Goal: Book appointment/travel/reservation

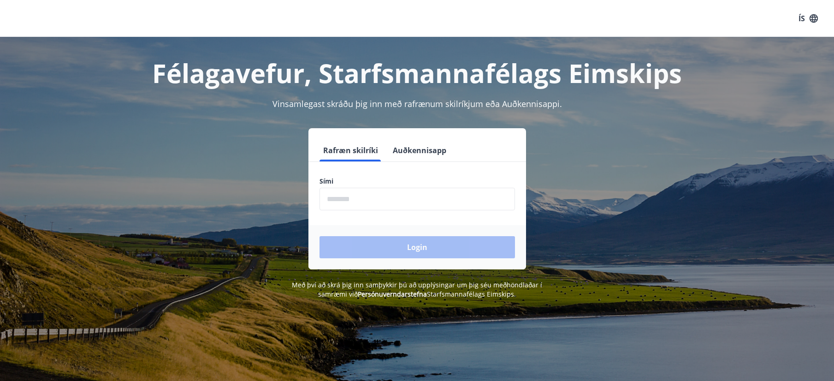
click at [417, 190] on input "phone" at bounding box center [418, 199] width 196 height 23
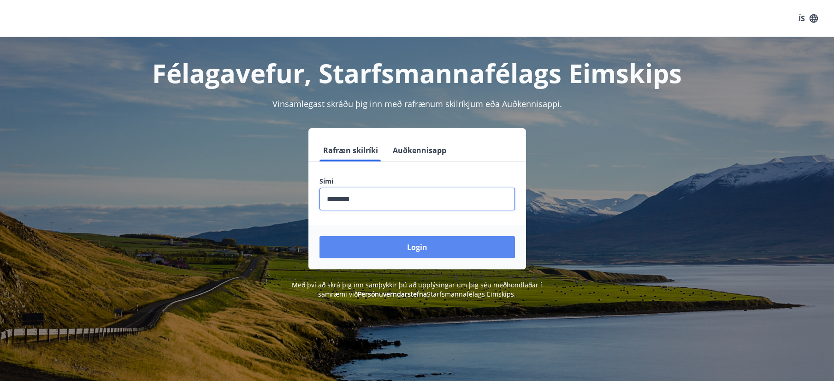
type input "********"
click at [416, 242] on button "Login" at bounding box center [418, 247] width 196 height 22
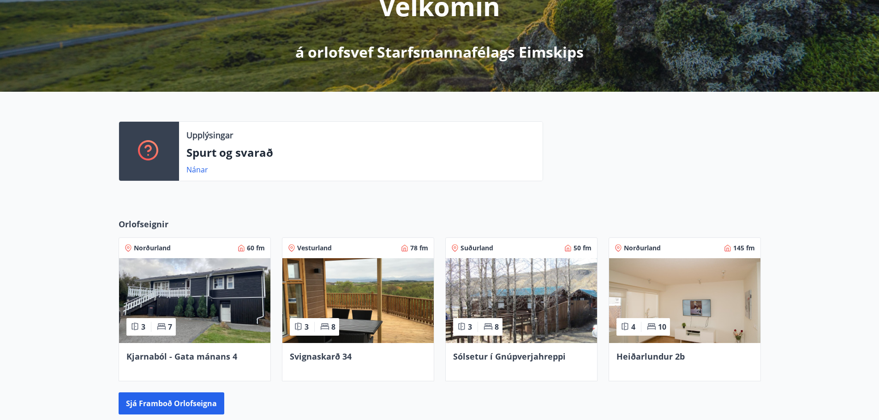
scroll to position [184, 0]
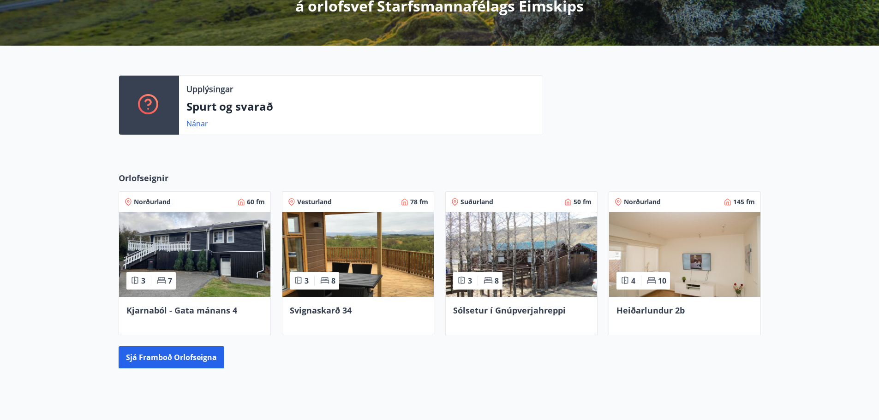
click at [361, 235] on img at bounding box center [357, 254] width 151 height 85
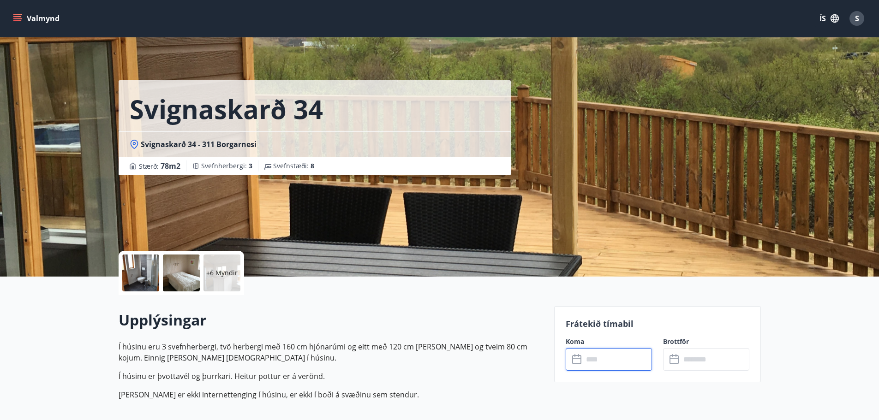
click at [601, 358] on input "text" at bounding box center [617, 359] width 69 height 23
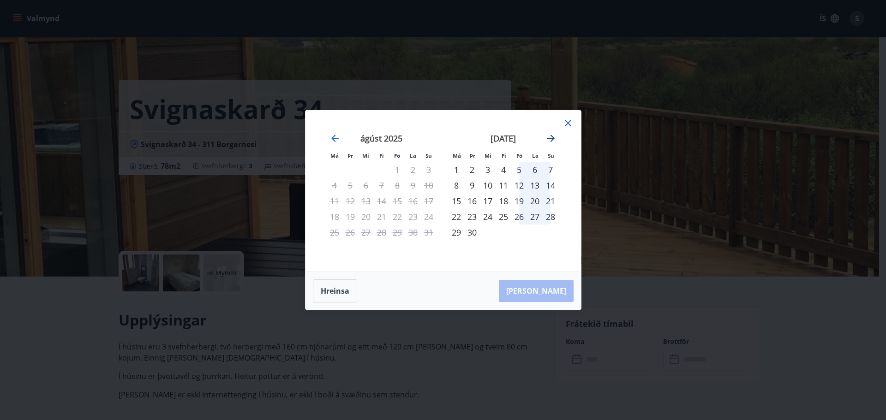
click at [550, 139] on icon "Move forward to switch to the next month." at bounding box center [550, 138] width 7 height 7
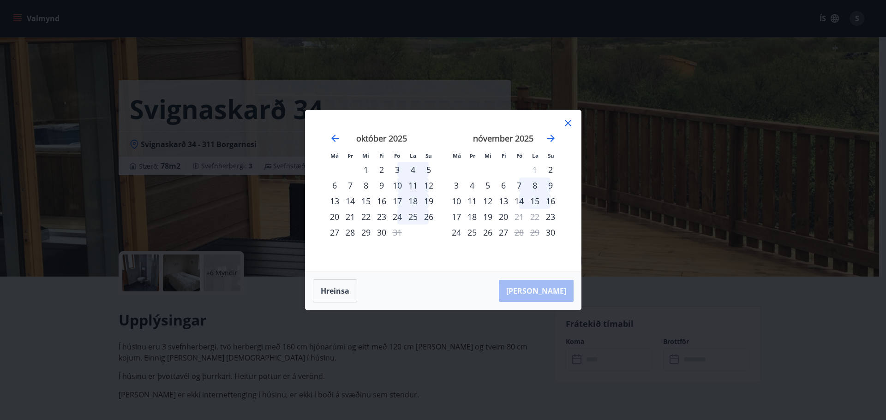
click at [393, 216] on div "24" at bounding box center [397, 217] width 16 height 16
click at [381, 217] on div "23" at bounding box center [382, 217] width 16 height 16
click at [332, 137] on icon "Move backward to switch to the previous month." at bounding box center [334, 138] width 11 height 11
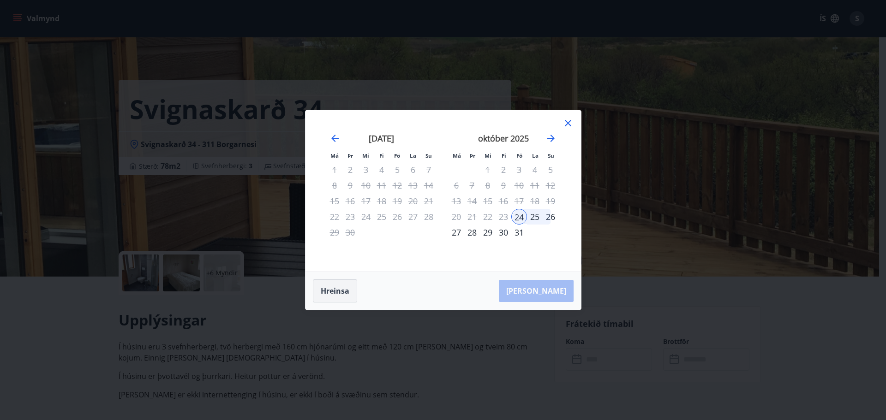
click at [344, 286] on button "Hreinsa" at bounding box center [335, 291] width 44 height 23
click at [506, 214] on div "23" at bounding box center [503, 217] width 16 height 16
click at [458, 228] on div "27" at bounding box center [456, 233] width 16 height 16
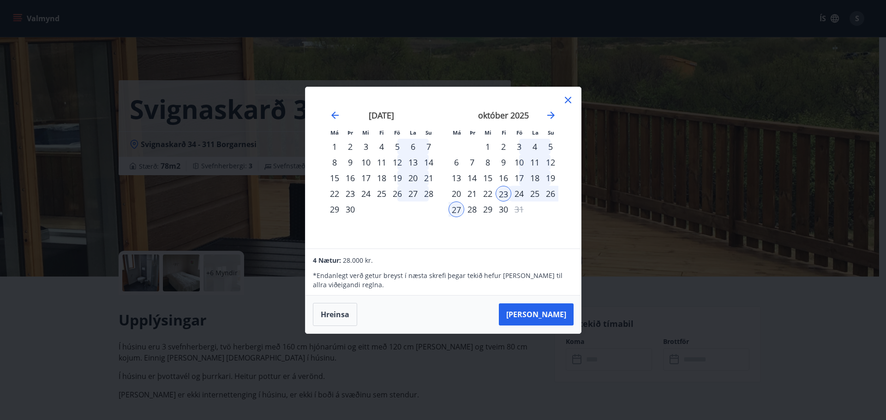
click at [568, 102] on icon at bounding box center [567, 100] width 11 height 11
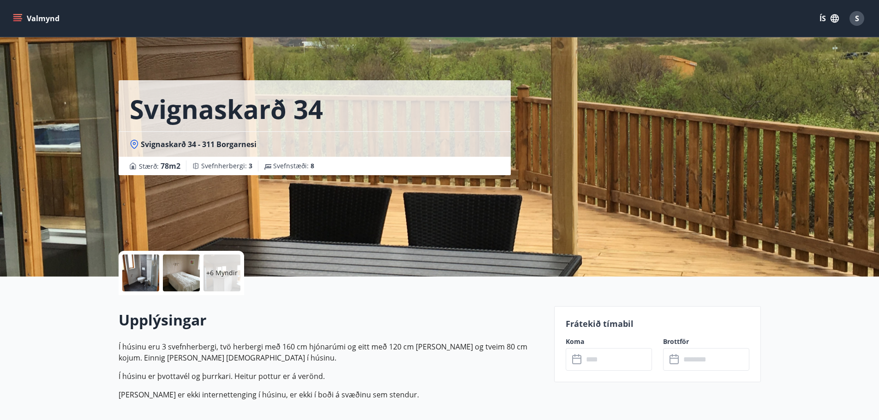
click at [35, 21] on button "Valmynd" at bounding box center [37, 18] width 52 height 17
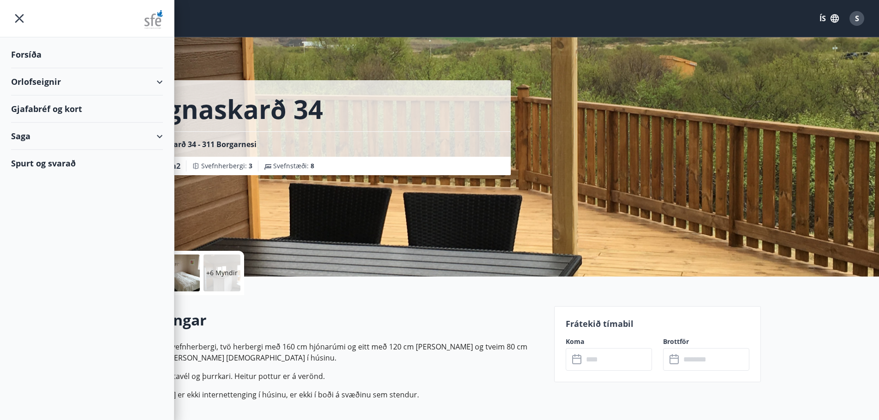
click at [40, 81] on div "Orlofseignir" at bounding box center [87, 81] width 152 height 27
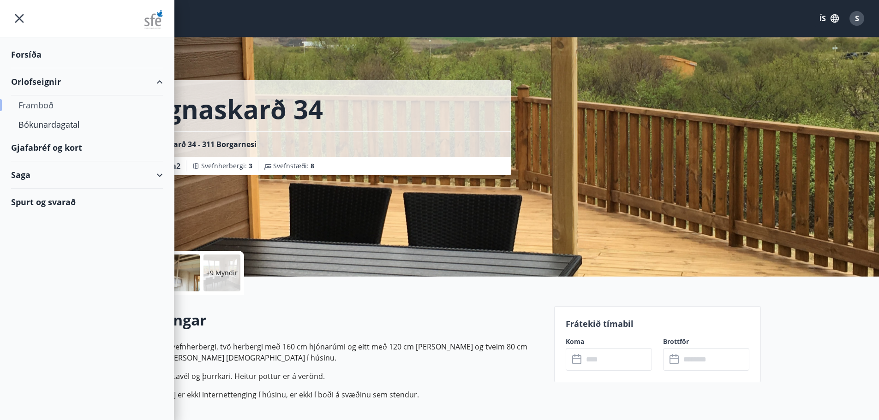
click at [41, 105] on div "Framboð" at bounding box center [86, 104] width 137 height 19
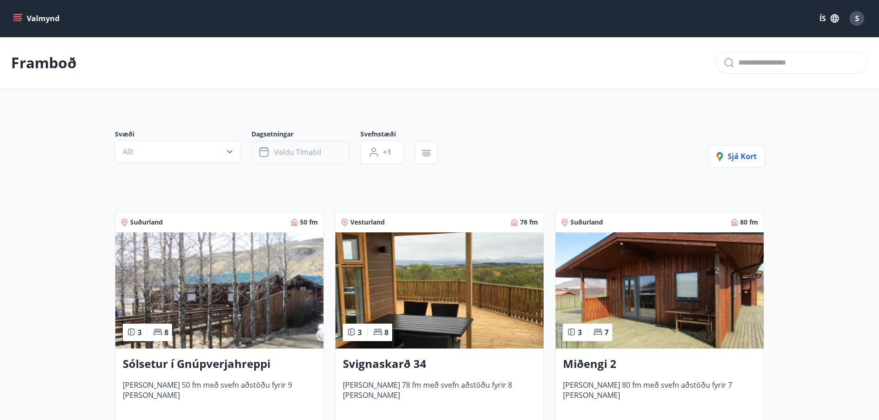
click at [295, 151] on span "Veldu tímabil" at bounding box center [297, 152] width 47 height 10
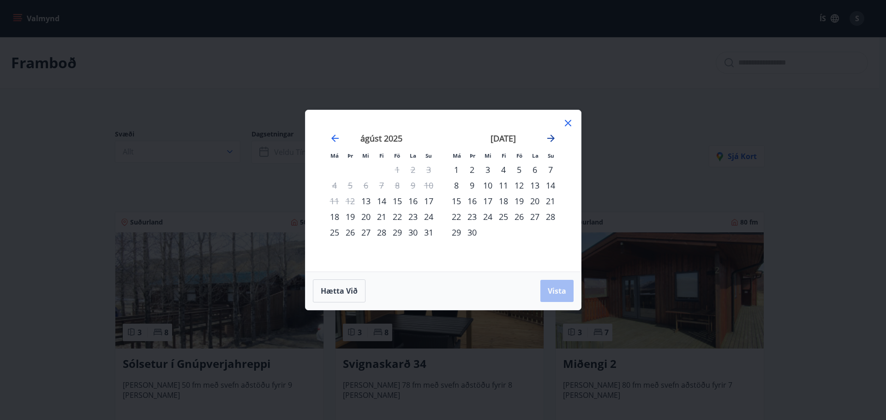
click at [552, 138] on icon "Move forward to switch to the next month." at bounding box center [550, 138] width 7 height 7
click at [502, 217] on div "23" at bounding box center [503, 217] width 16 height 16
click at [457, 228] on div "27" at bounding box center [456, 233] width 16 height 16
click at [552, 285] on button "Vista" at bounding box center [556, 291] width 33 height 22
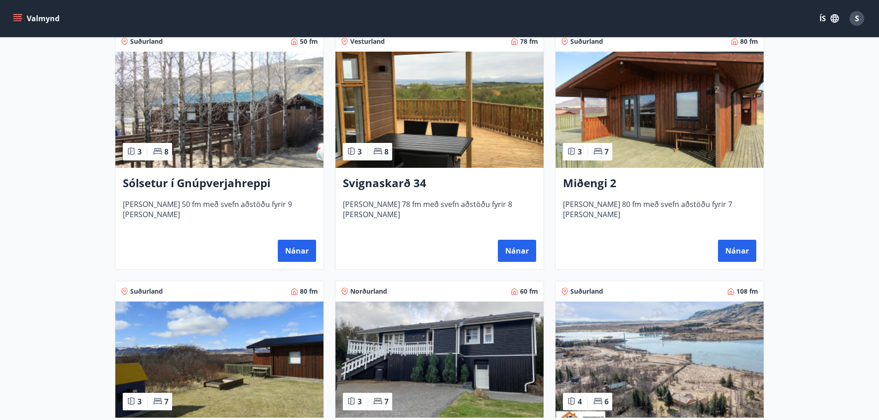
scroll to position [184, 0]
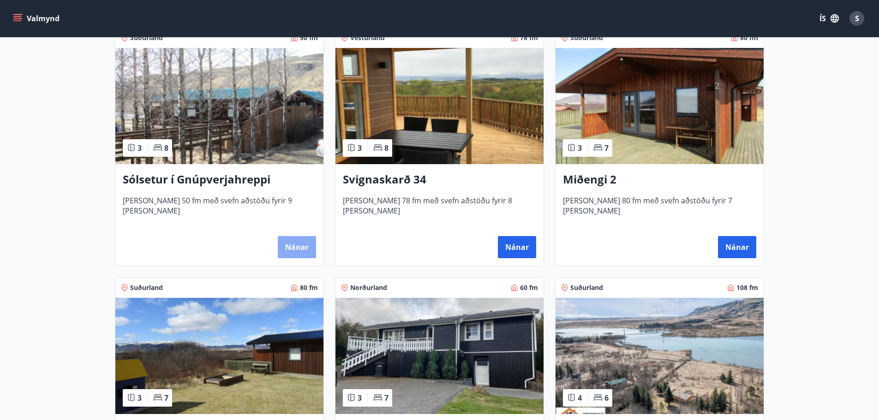
click at [298, 248] on button "Nánar" at bounding box center [297, 247] width 38 height 22
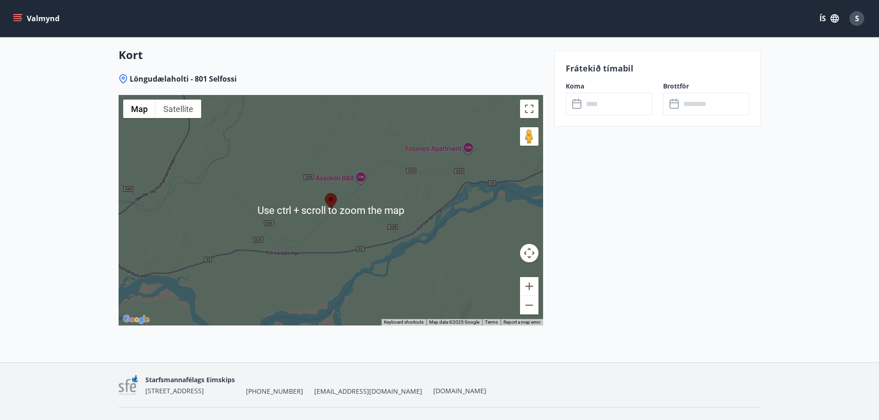
scroll to position [1375, 0]
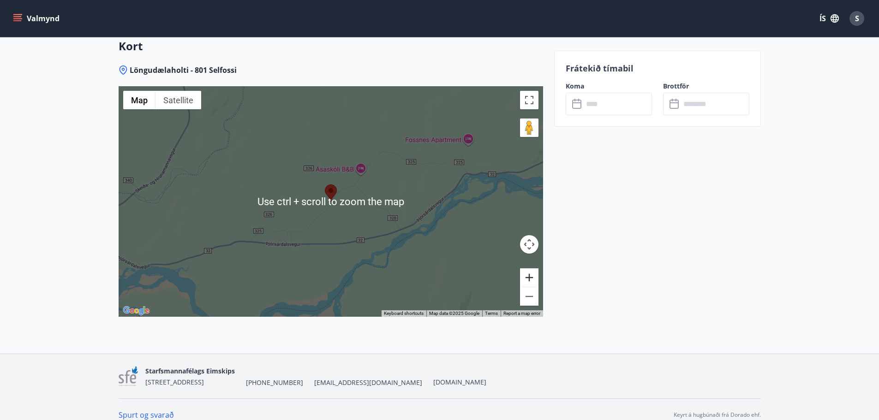
click at [530, 268] on button "Zoom in" at bounding box center [529, 277] width 18 height 18
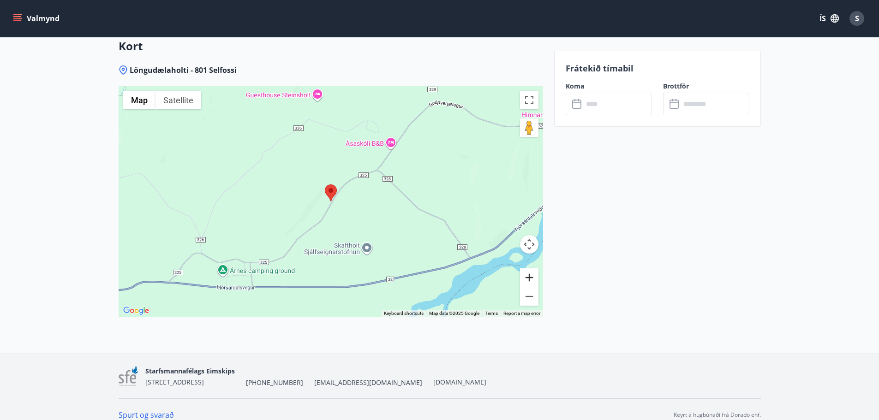
click at [530, 268] on button "Zoom in" at bounding box center [529, 277] width 18 height 18
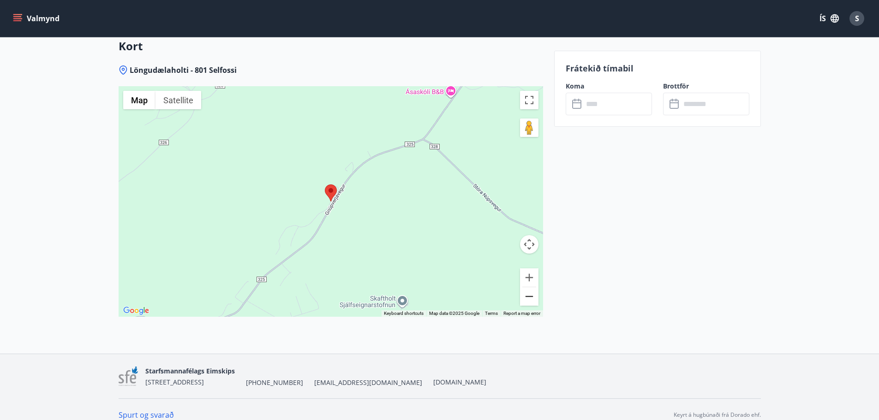
click at [530, 287] on button "Zoom out" at bounding box center [529, 296] width 18 height 18
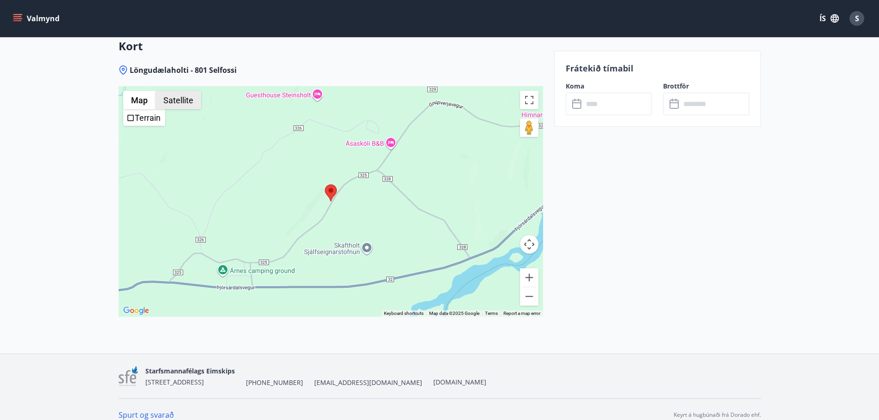
click at [167, 93] on button "Satellite" at bounding box center [178, 100] width 46 height 18
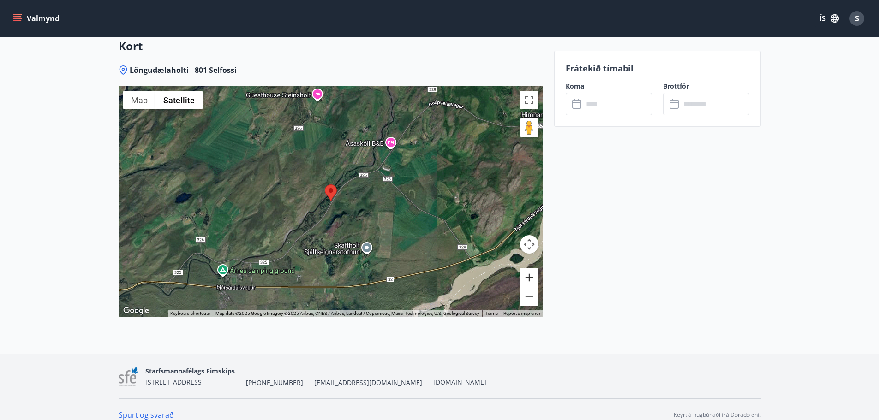
click at [530, 268] on button "Zoom in" at bounding box center [529, 277] width 18 height 18
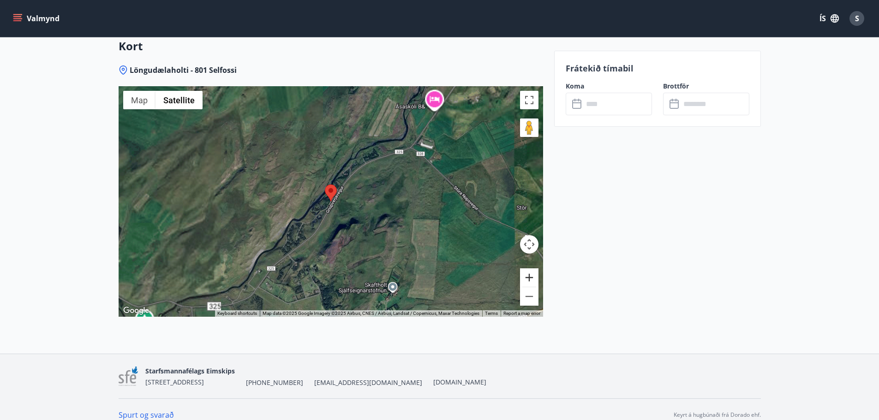
click at [530, 268] on button "Zoom in" at bounding box center [529, 277] width 18 height 18
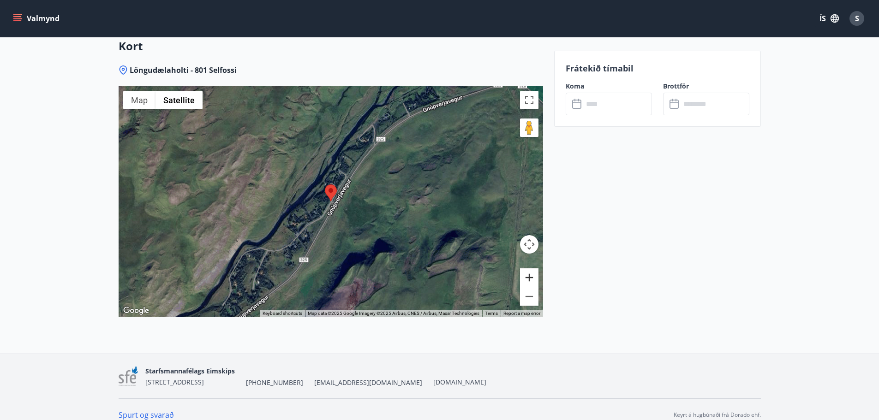
click at [530, 268] on button "Zoom in" at bounding box center [529, 277] width 18 height 18
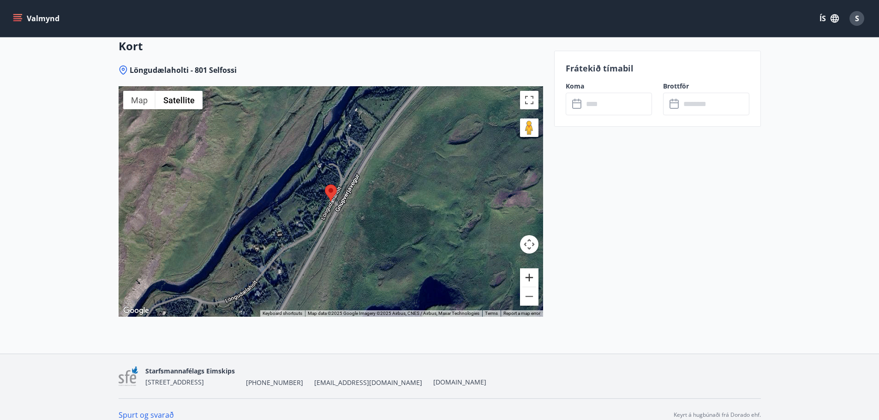
click at [530, 268] on button "Zoom in" at bounding box center [529, 277] width 18 height 18
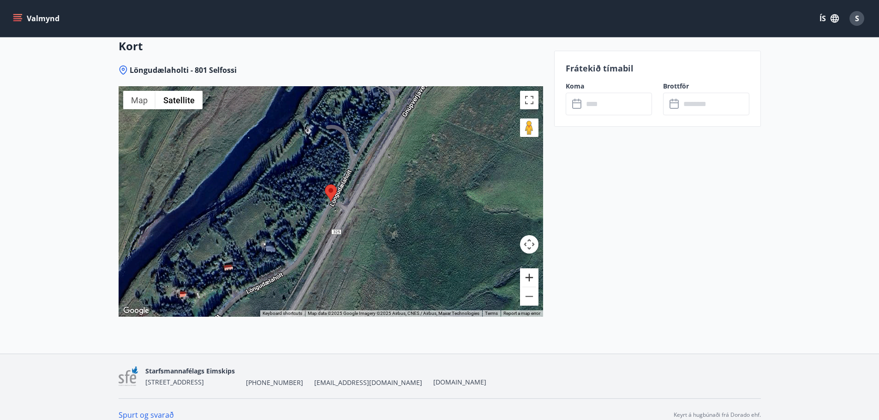
click at [530, 268] on button "Zoom in" at bounding box center [529, 277] width 18 height 18
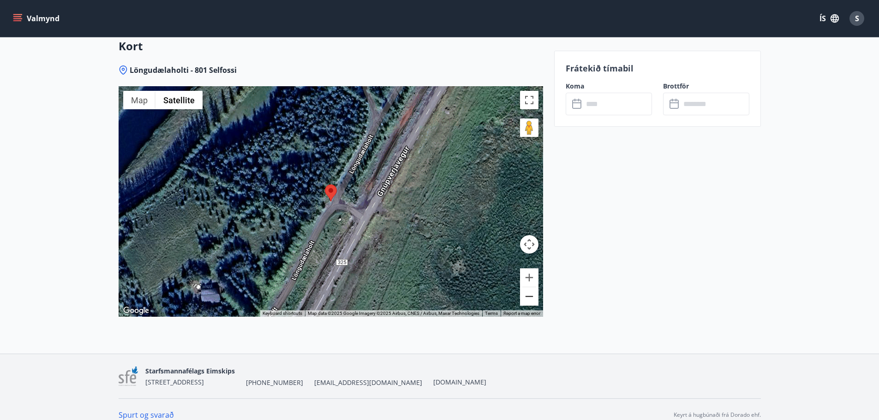
click at [530, 290] on button "Zoom out" at bounding box center [529, 296] width 18 height 18
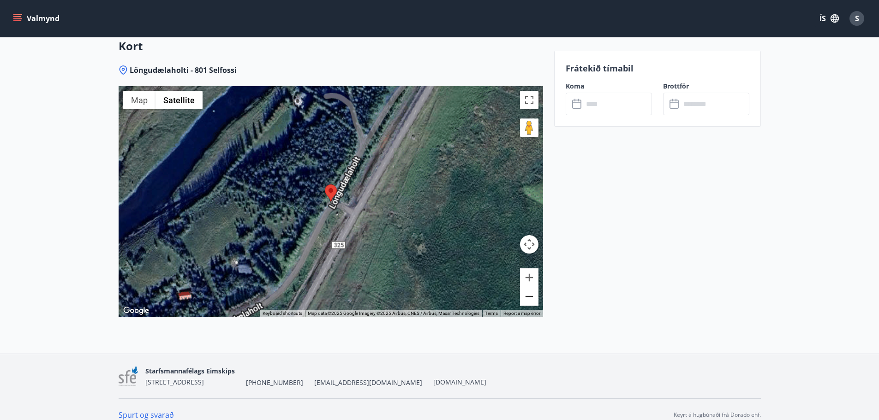
click at [530, 290] on button "Zoom out" at bounding box center [529, 296] width 18 height 18
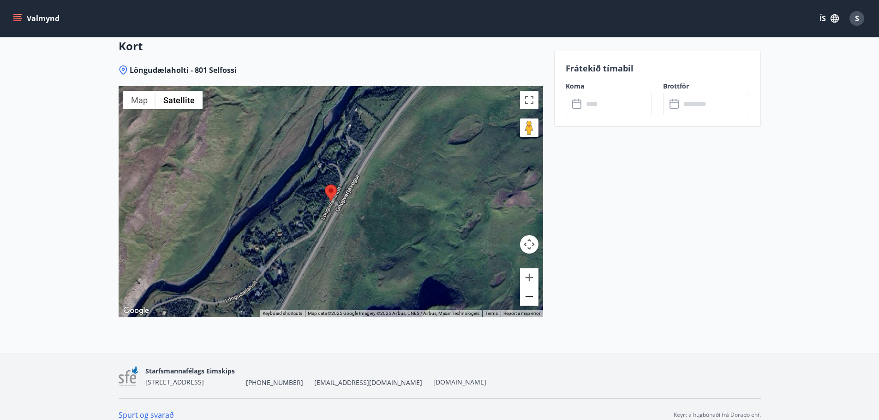
click at [530, 290] on button "Zoom out" at bounding box center [529, 296] width 18 height 18
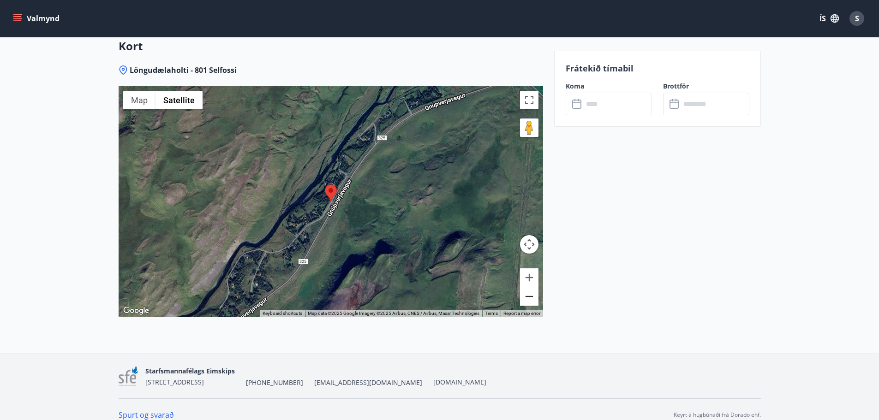
click at [530, 290] on button "Zoom out" at bounding box center [529, 296] width 18 height 18
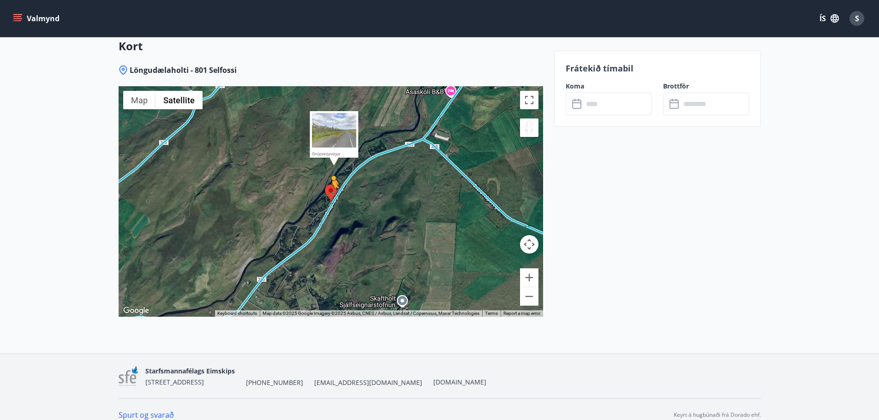
drag, startPoint x: 524, startPoint y: 117, endPoint x: 331, endPoint y: 187, distance: 205.0
click at [331, 187] on div "To activate drag with keyboard, press Alt + Enter. Once in keyboard drag state,…" at bounding box center [331, 201] width 424 height 231
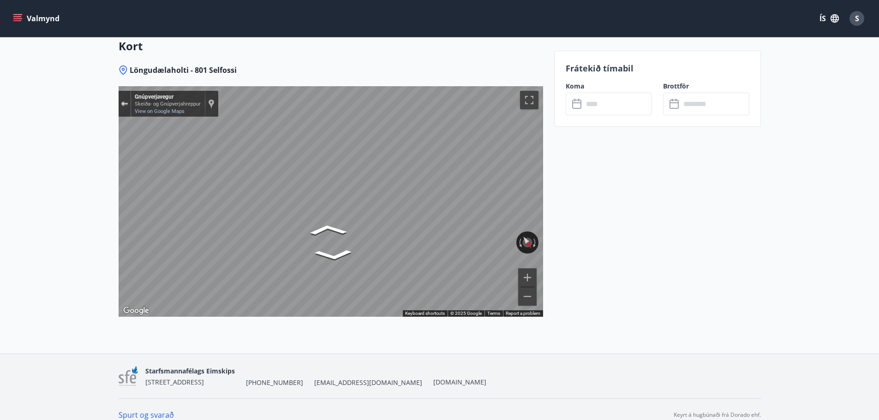
click at [125, 101] on div "Exit the Street View" at bounding box center [124, 104] width 7 height 6
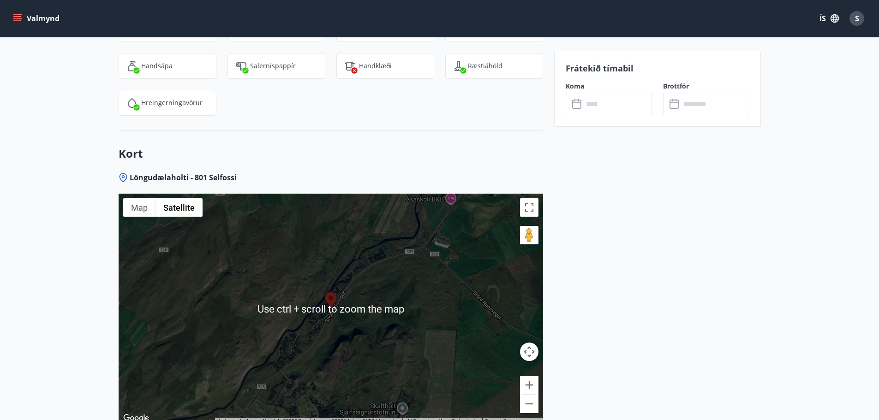
scroll to position [1283, 0]
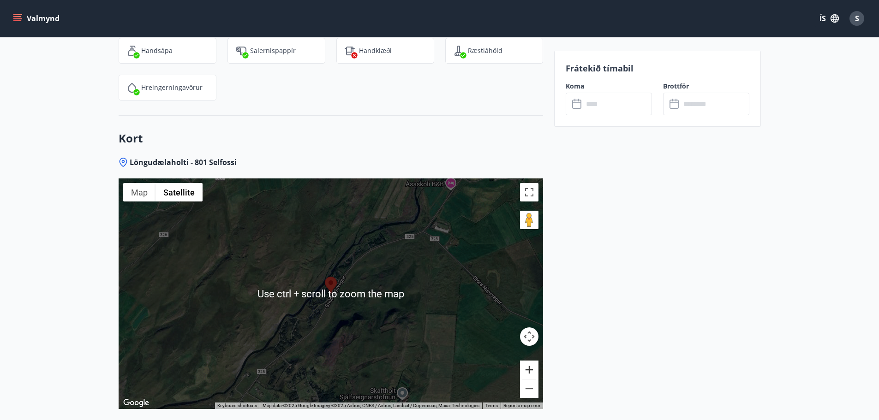
click at [530, 361] on button "Zoom in" at bounding box center [529, 370] width 18 height 18
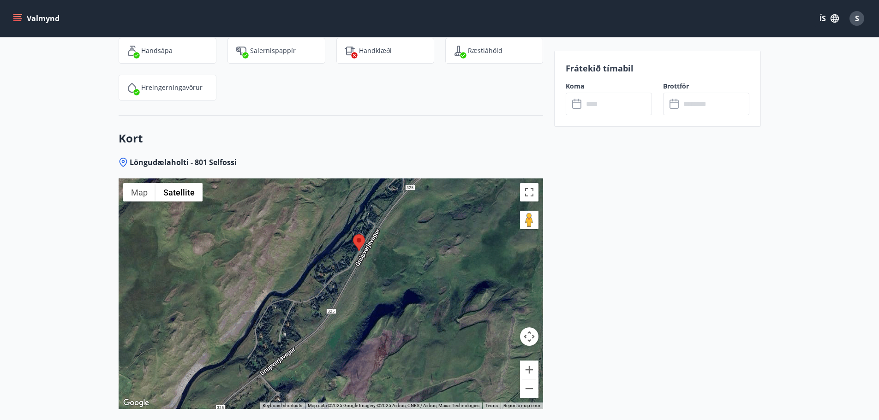
drag, startPoint x: 362, startPoint y: 317, endPoint x: 393, endPoint y: 269, distance: 56.8
click at [393, 269] on div "Loading..." at bounding box center [331, 293] width 424 height 231
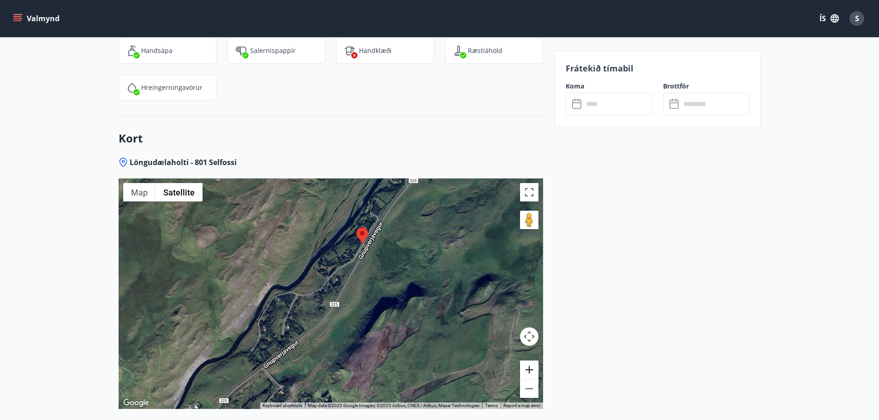
click at [530, 361] on button "Zoom in" at bounding box center [529, 370] width 18 height 18
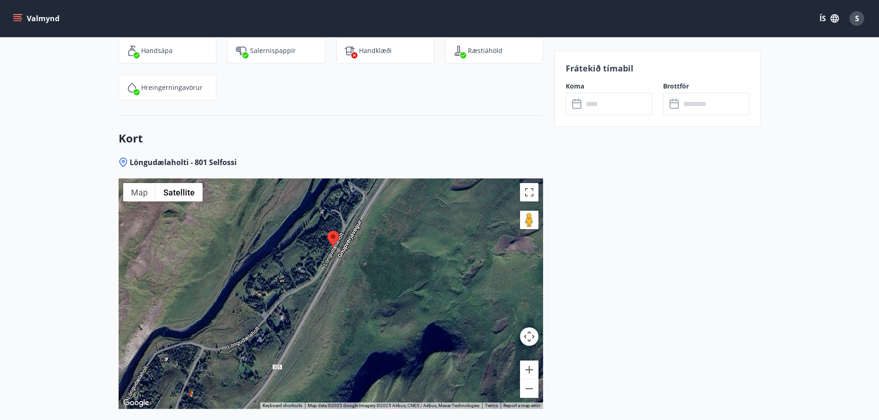
drag, startPoint x: 422, startPoint y: 256, endPoint x: 359, endPoint y: 320, distance: 89.4
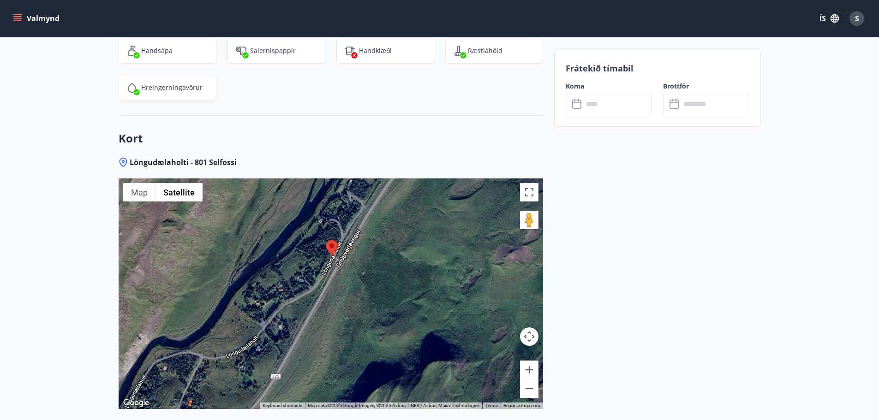
click at [359, 320] on div "Loading..." at bounding box center [331, 293] width 424 height 231
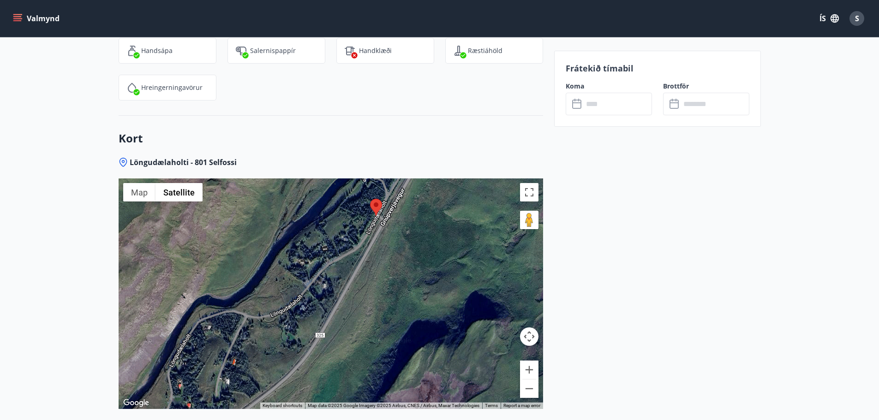
drag, startPoint x: 415, startPoint y: 307, endPoint x: 433, endPoint y: 278, distance: 34.6
click at [434, 280] on div "Loading..." at bounding box center [331, 293] width 424 height 231
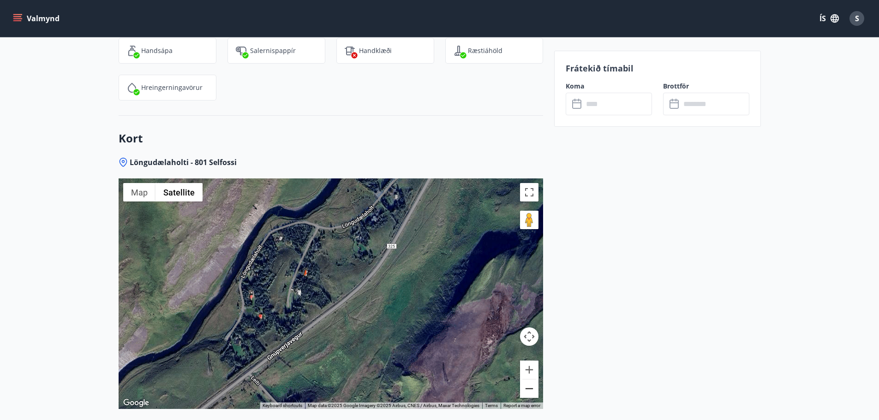
click at [529, 380] on button "Zoom out" at bounding box center [529, 389] width 18 height 18
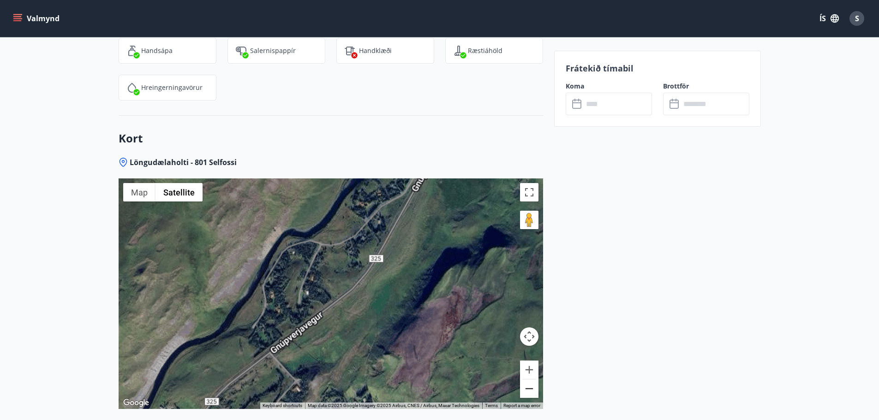
click at [529, 380] on button "Zoom out" at bounding box center [529, 389] width 18 height 18
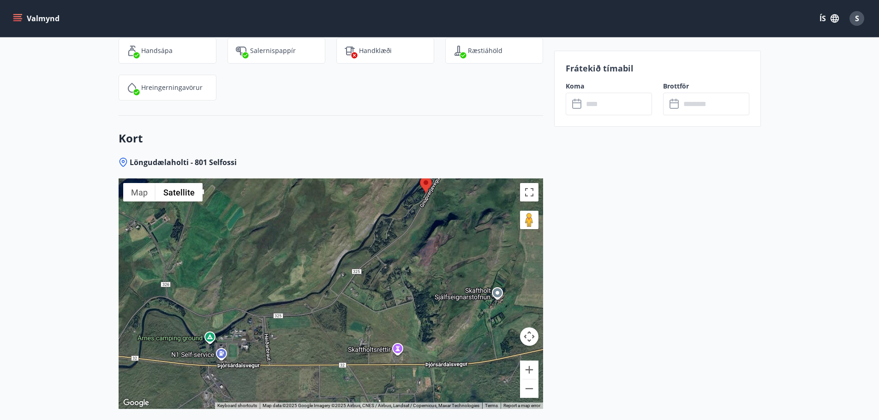
drag, startPoint x: 351, startPoint y: 335, endPoint x: 418, endPoint y: 262, distance: 98.9
click at [418, 264] on div "Loading..." at bounding box center [331, 293] width 424 height 231
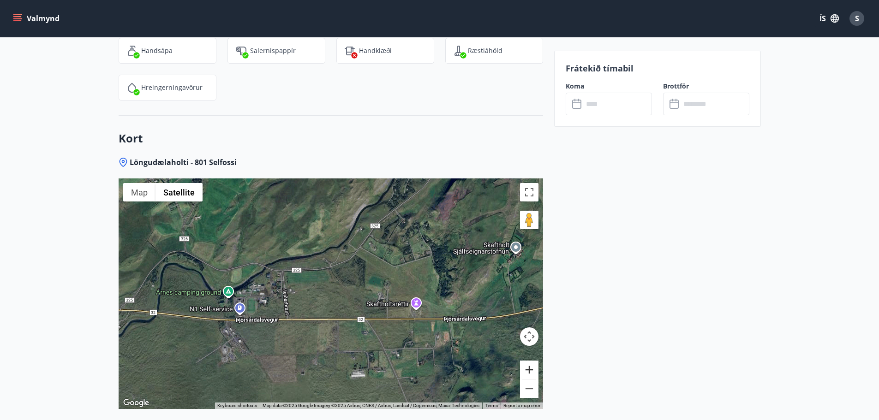
click at [526, 361] on button "Zoom in" at bounding box center [529, 370] width 18 height 18
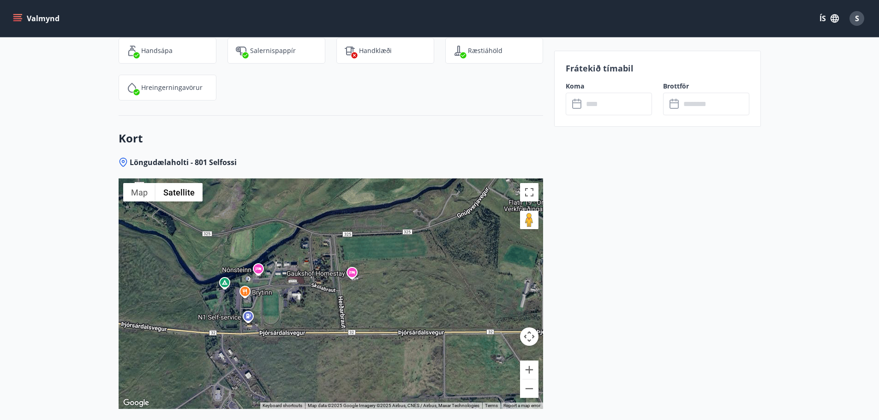
drag, startPoint x: 268, startPoint y: 306, endPoint x: 370, endPoint y: 293, distance: 103.6
click at [370, 293] on div "Loading..." at bounding box center [331, 293] width 424 height 231
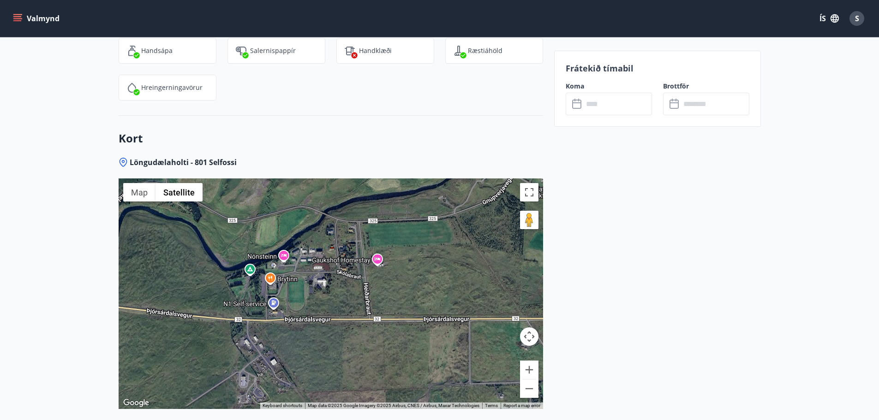
drag, startPoint x: 264, startPoint y: 294, endPoint x: 291, endPoint y: 280, distance: 30.5
click at [287, 280] on div "Loading..." at bounding box center [331, 293] width 424 height 231
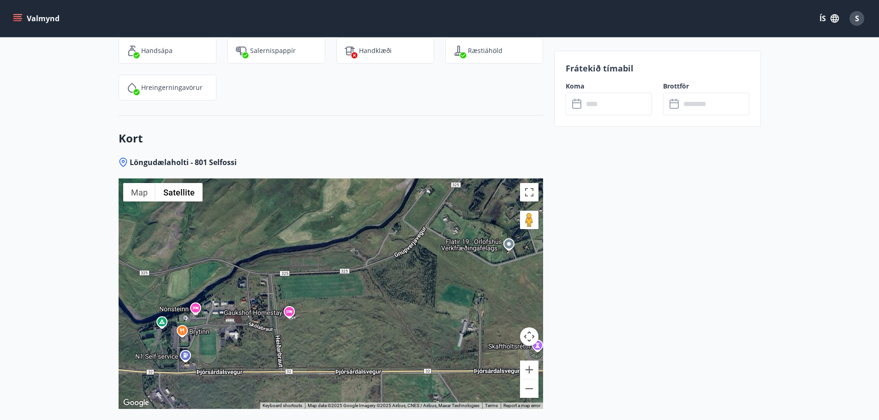
drag, startPoint x: 430, startPoint y: 283, endPoint x: 411, endPoint y: 332, distance: 52.6
click at [374, 332] on div "Loading..." at bounding box center [331, 293] width 424 height 231
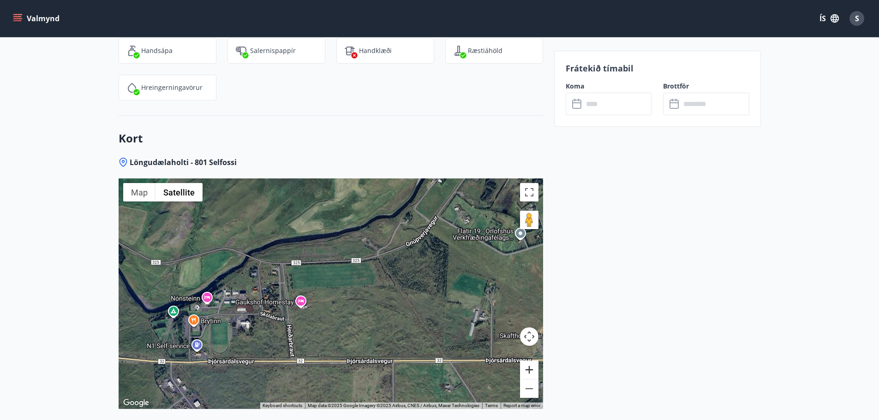
click at [530, 361] on button "Zoom in" at bounding box center [529, 370] width 18 height 18
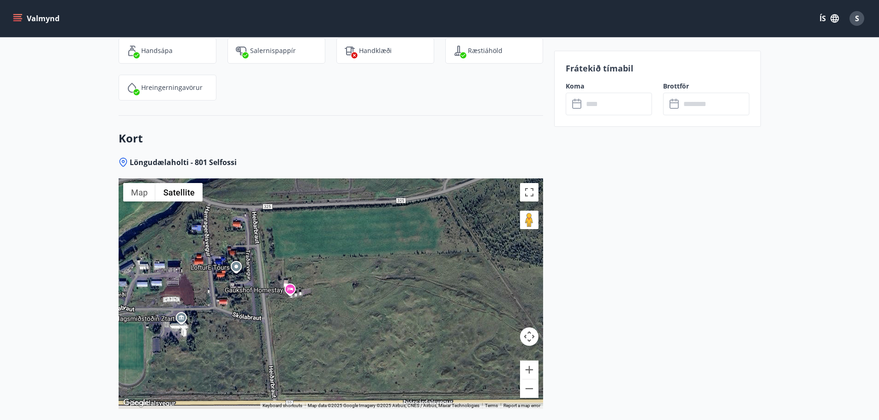
drag, startPoint x: 331, startPoint y: 331, endPoint x: 389, endPoint y: 250, distance: 100.1
click at [387, 256] on div "Loading..." at bounding box center [331, 293] width 424 height 231
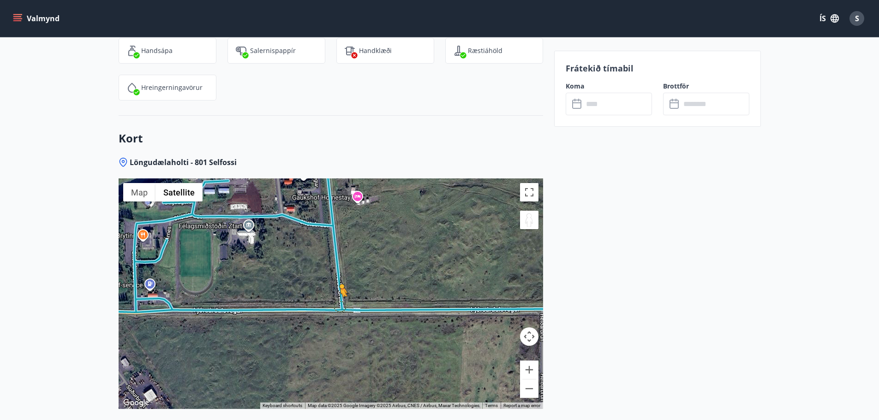
drag, startPoint x: 528, startPoint y: 208, endPoint x: 336, endPoint y: 297, distance: 210.9
click at [336, 297] on div "To activate drag with keyboard, press Alt + Enter. Once in keyboard drag state,…" at bounding box center [331, 293] width 424 height 231
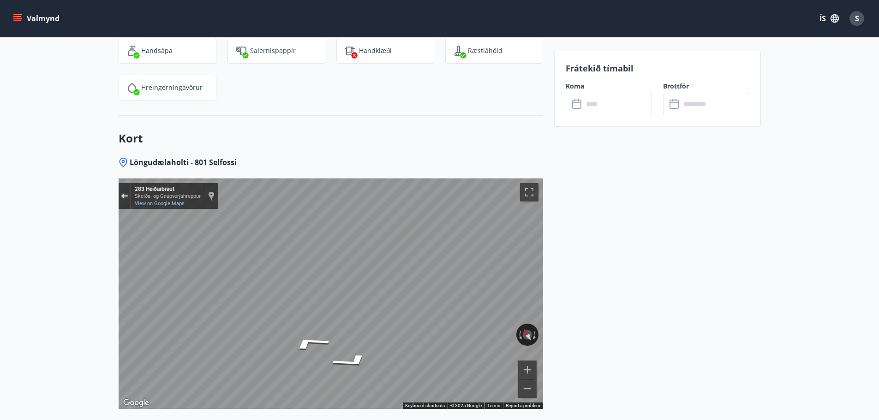
click at [121, 193] on div "Exit the Street View" at bounding box center [124, 196] width 7 height 6
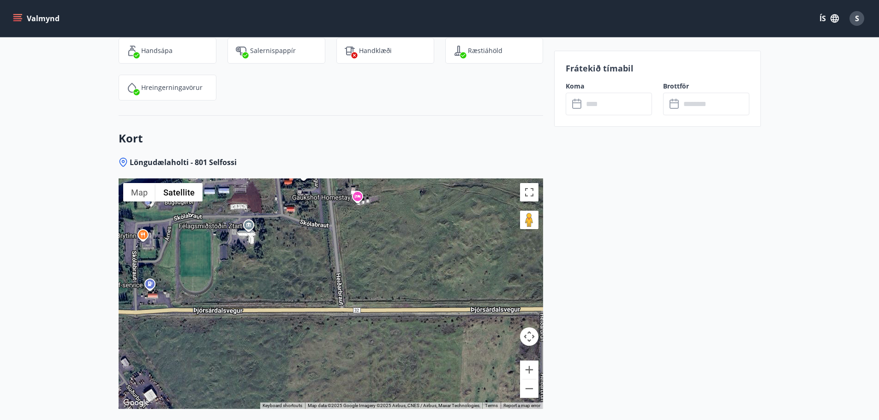
drag, startPoint x: 373, startPoint y: 241, endPoint x: 366, endPoint y: 295, distance: 54.4
click at [367, 293] on div "Loading..." at bounding box center [331, 293] width 424 height 231
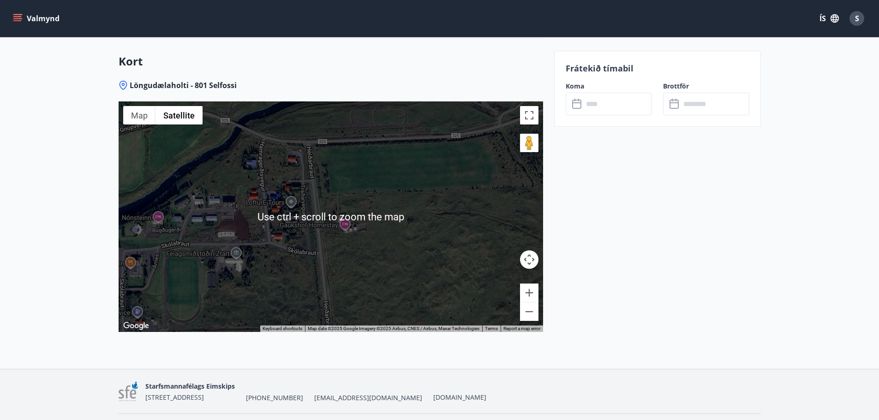
scroll to position [1375, 0]
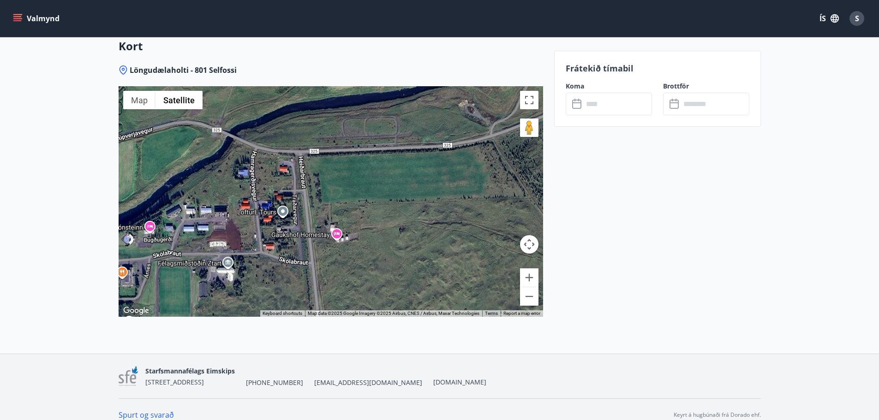
drag, startPoint x: 432, startPoint y: 202, endPoint x: 405, endPoint y: 250, distance: 54.1
click at [407, 250] on div "Loading..." at bounding box center [331, 201] width 424 height 231
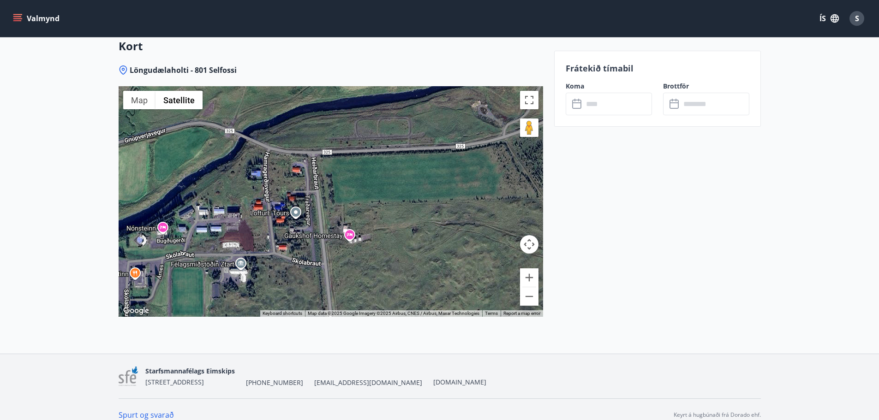
drag, startPoint x: 374, startPoint y: 234, endPoint x: 432, endPoint y: 190, distance: 72.8
click at [421, 198] on div "Loading..." at bounding box center [331, 201] width 424 height 231
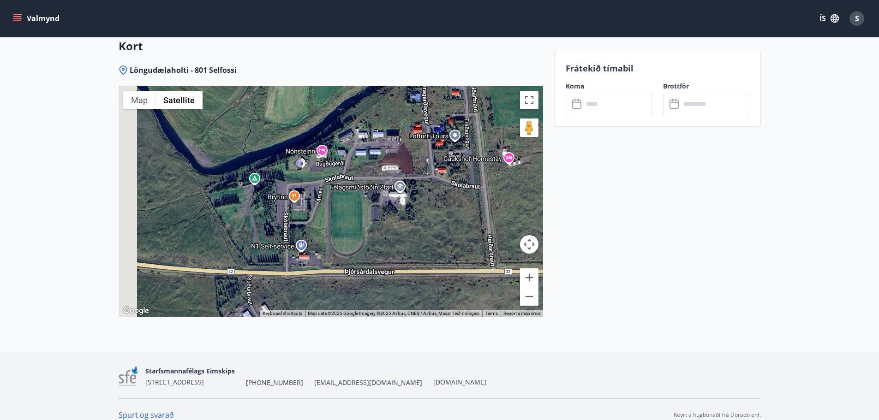
drag, startPoint x: 297, startPoint y: 222, endPoint x: 444, endPoint y: 204, distance: 148.2
click at [414, 205] on div "Loading..." at bounding box center [331, 201] width 424 height 231
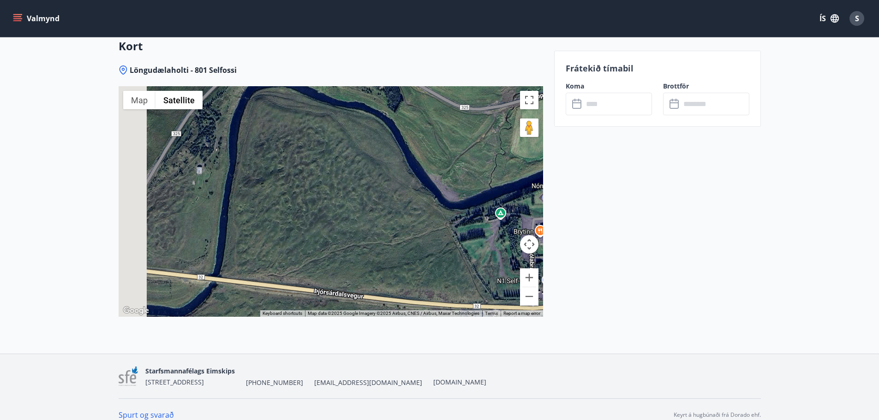
drag, startPoint x: 278, startPoint y: 190, endPoint x: 456, endPoint y: 262, distance: 192.1
click at [429, 253] on div "Loading..." at bounding box center [331, 201] width 424 height 231
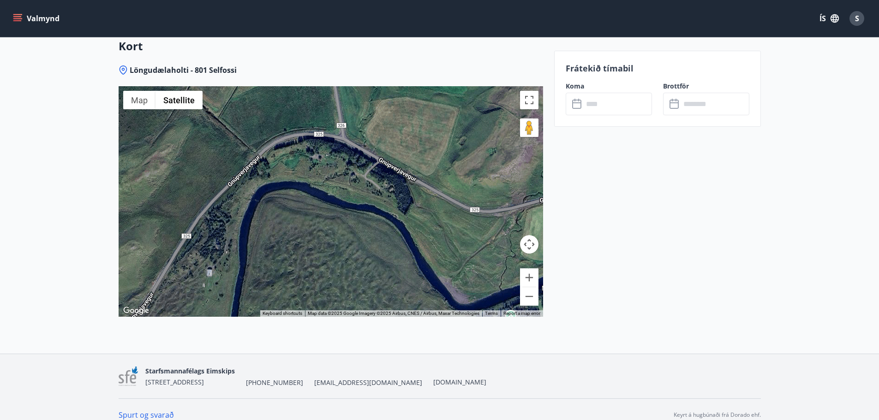
drag, startPoint x: 422, startPoint y: 193, endPoint x: 367, endPoint y: 272, distance: 95.8
click at [367, 272] on div "Loading..." at bounding box center [331, 201] width 424 height 231
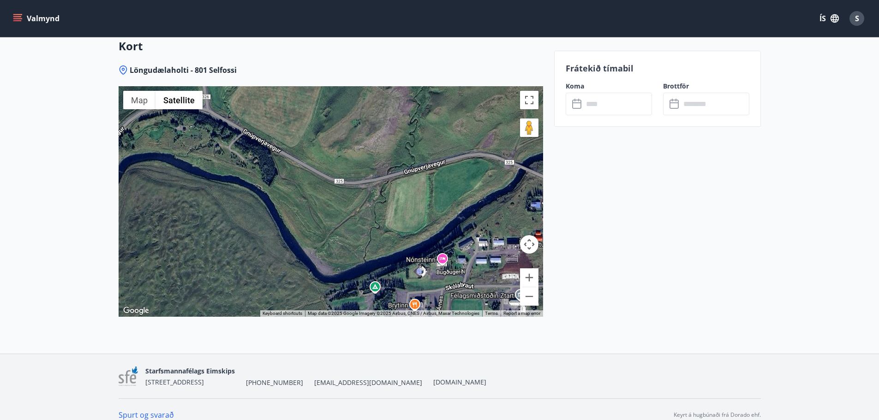
drag, startPoint x: 456, startPoint y: 230, endPoint x: 215, endPoint y: 189, distance: 244.7
click at [265, 194] on div "Loading..." at bounding box center [331, 201] width 424 height 231
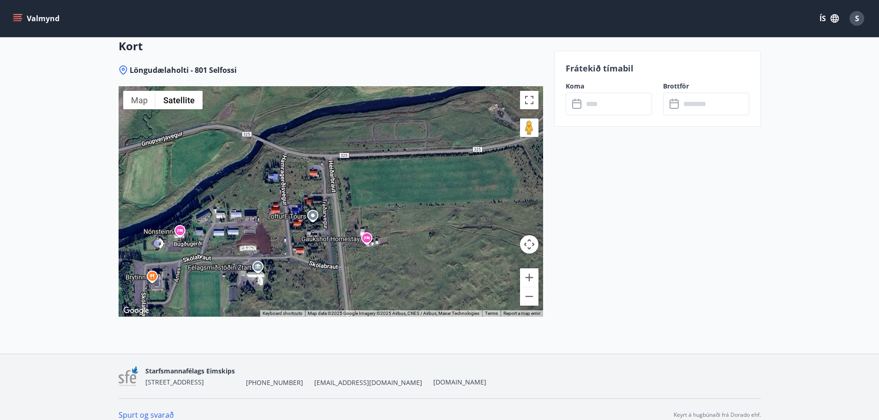
drag, startPoint x: 478, startPoint y: 187, endPoint x: 344, endPoint y: 178, distance: 134.1
click at [346, 178] on div "Loading..." at bounding box center [331, 201] width 424 height 231
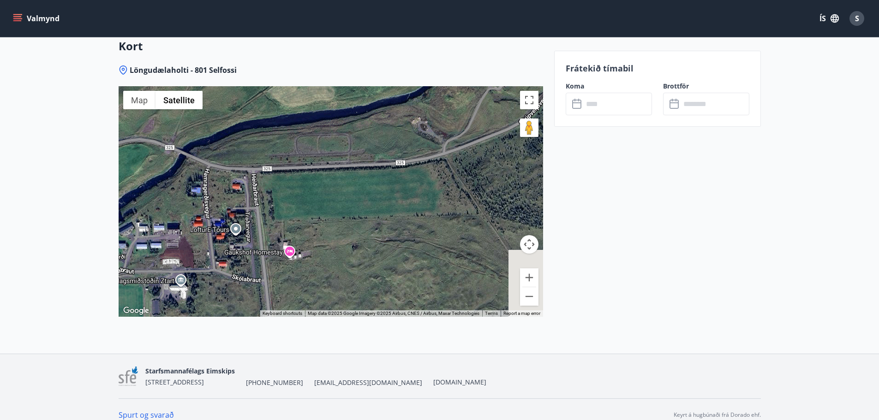
drag, startPoint x: 394, startPoint y: 193, endPoint x: 242, endPoint y: 220, distance: 154.5
click at [252, 218] on div "Loading..." at bounding box center [331, 201] width 424 height 231
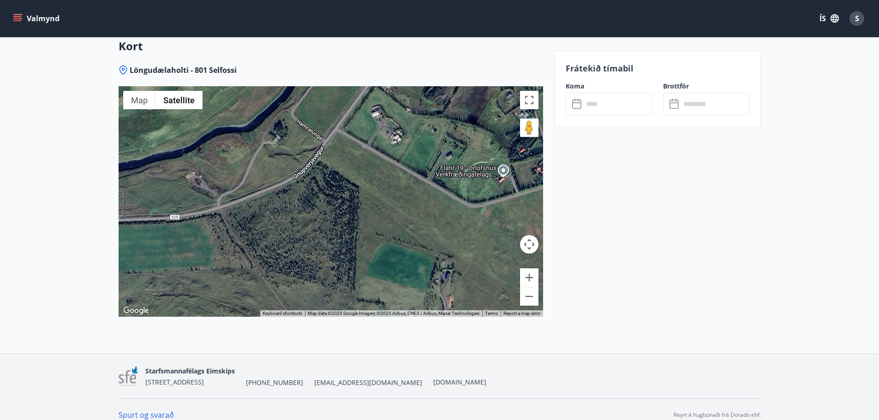
drag, startPoint x: 348, startPoint y: 159, endPoint x: 296, endPoint y: 238, distance: 95.6
click at [297, 237] on div "Loading..." at bounding box center [331, 201] width 424 height 231
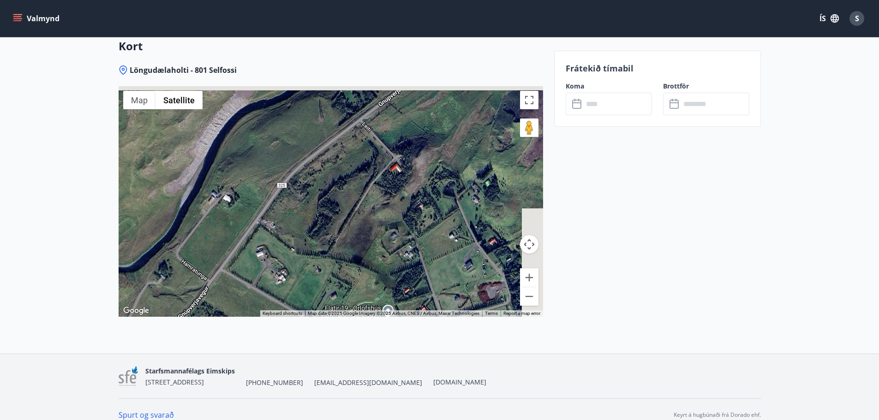
drag, startPoint x: 404, startPoint y: 136, endPoint x: 311, endPoint y: 227, distance: 130.1
click at [315, 225] on div "Loading..." at bounding box center [331, 201] width 424 height 231
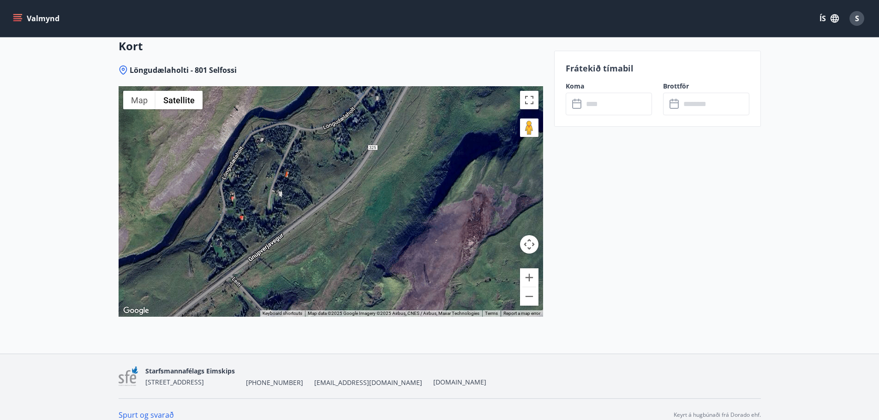
drag, startPoint x: 394, startPoint y: 139, endPoint x: 324, endPoint y: 235, distance: 119.5
click at [324, 235] on div "Loading..." at bounding box center [331, 201] width 424 height 231
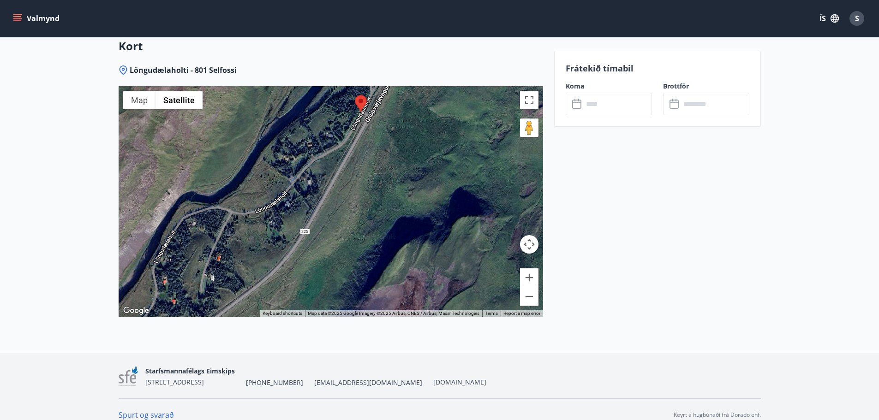
drag, startPoint x: 390, startPoint y: 152, endPoint x: 325, endPoint y: 232, distance: 103.0
click at [325, 232] on div "Loading..." at bounding box center [331, 201] width 424 height 231
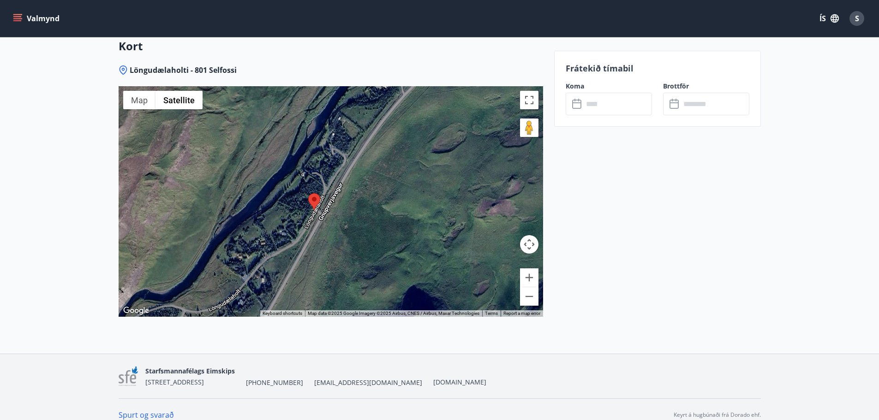
drag, startPoint x: 385, startPoint y: 147, endPoint x: 333, endPoint y: 250, distance: 115.7
click at [333, 250] on div "Loading..." at bounding box center [331, 201] width 424 height 231
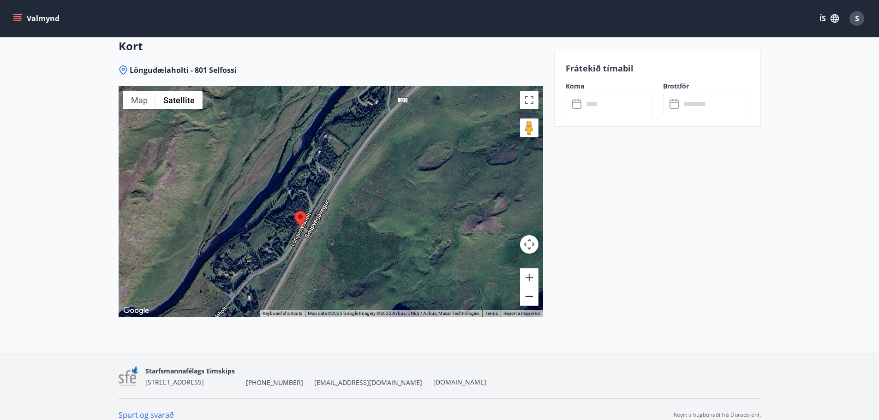
click at [527, 287] on button "Zoom out" at bounding box center [529, 296] width 18 height 18
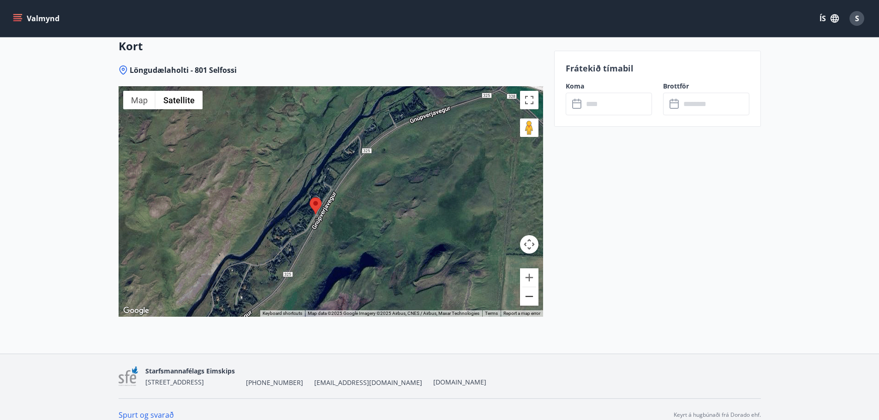
click at [527, 287] on button "Zoom out" at bounding box center [529, 296] width 18 height 18
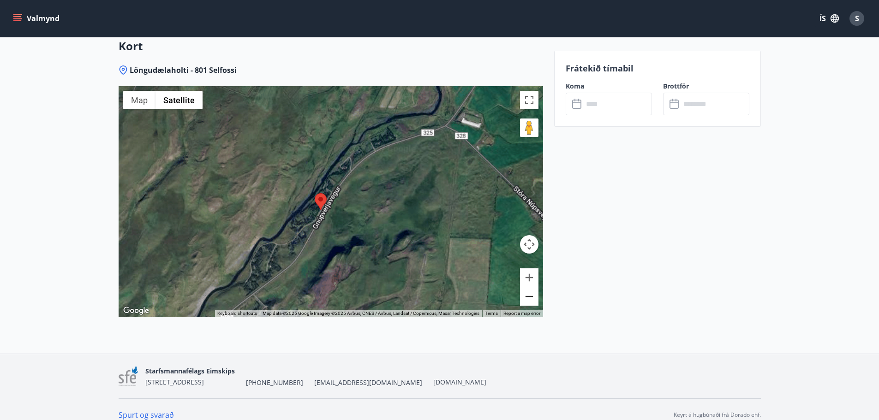
click at [527, 287] on button "Zoom out" at bounding box center [529, 296] width 18 height 18
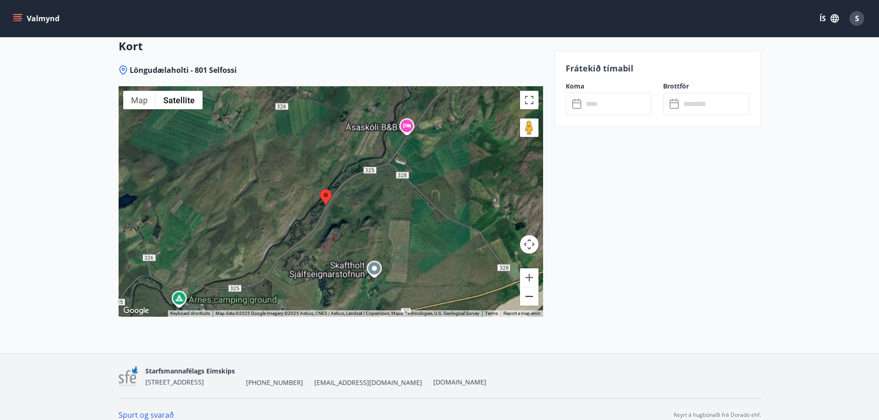
click at [527, 287] on button "Zoom out" at bounding box center [529, 296] width 18 height 18
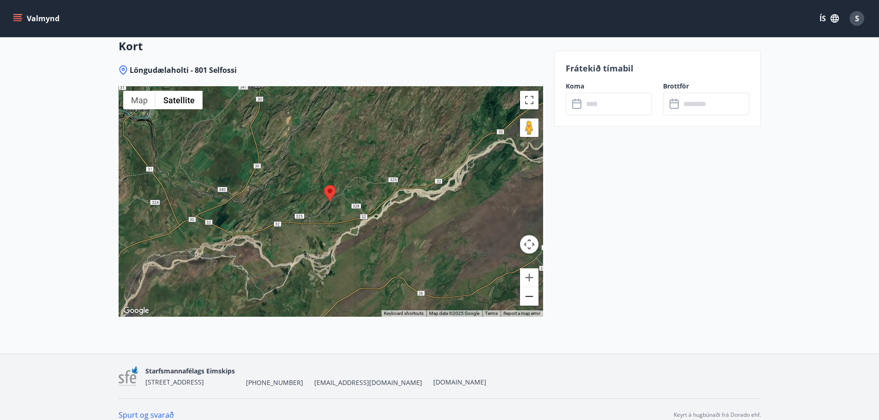
click at [527, 287] on button "Zoom out" at bounding box center [529, 296] width 18 height 18
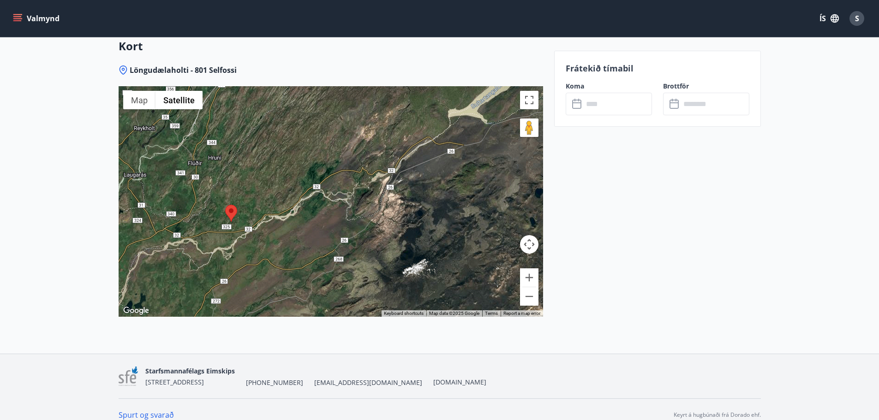
drag, startPoint x: 473, startPoint y: 213, endPoint x: 371, endPoint y: 233, distance: 103.8
click at [371, 233] on div "Loading..." at bounding box center [331, 201] width 424 height 231
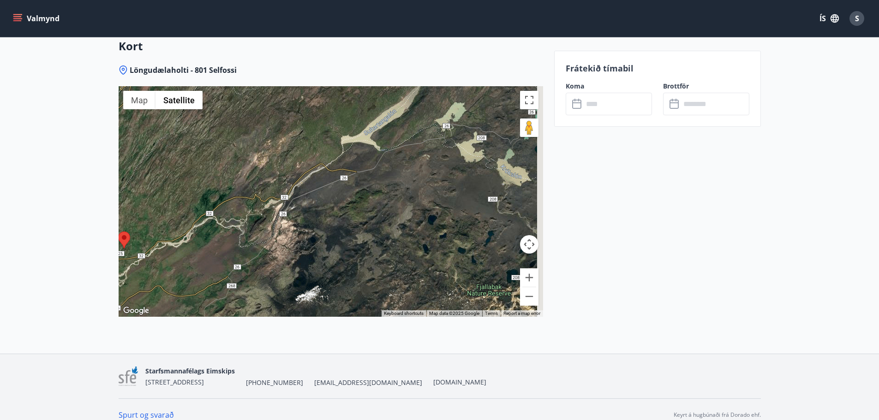
drag, startPoint x: 429, startPoint y: 193, endPoint x: 321, endPoint y: 221, distance: 111.9
click at [321, 221] on div "Loading..." at bounding box center [331, 201] width 424 height 231
click at [532, 287] on button "Zoom out" at bounding box center [529, 296] width 18 height 18
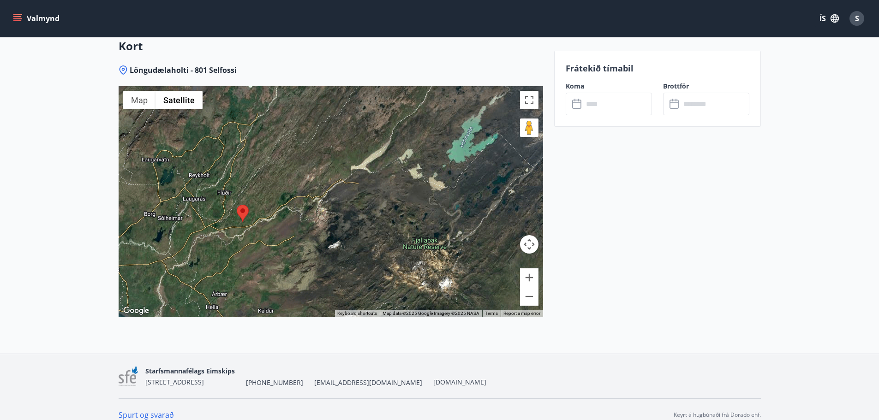
drag, startPoint x: 248, startPoint y: 203, endPoint x: 274, endPoint y: 197, distance: 27.1
click at [249, 205] on div at bounding box center [243, 213] width 12 height 17
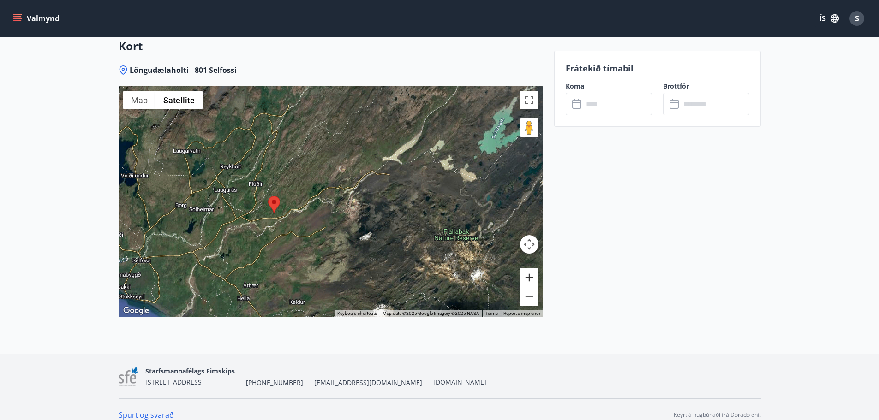
click at [532, 268] on button "Zoom in" at bounding box center [529, 277] width 18 height 18
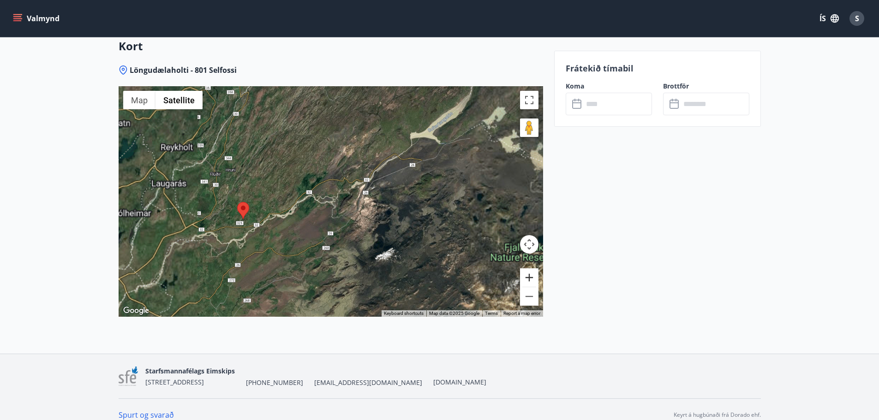
click at [532, 268] on button "Zoom in" at bounding box center [529, 277] width 18 height 18
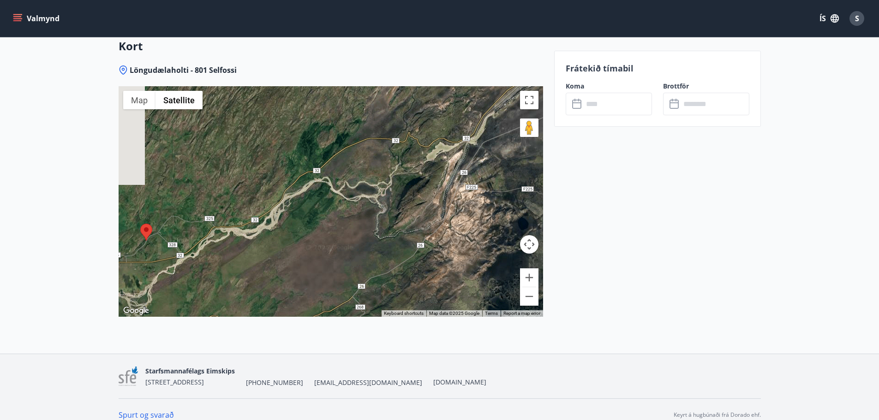
drag, startPoint x: 206, startPoint y: 219, endPoint x: 304, endPoint y: 202, distance: 99.6
click at [300, 202] on div "Loading..." at bounding box center [331, 201] width 424 height 231
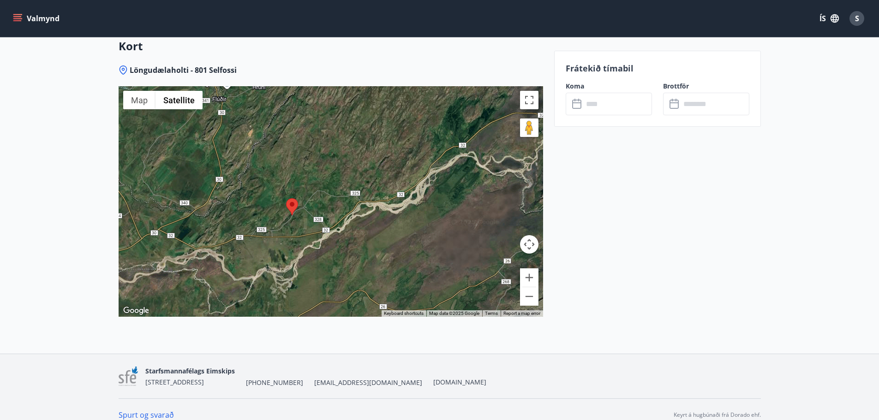
drag, startPoint x: 238, startPoint y: 221, endPoint x: 307, endPoint y: 209, distance: 70.1
click at [305, 209] on div "Loading..." at bounding box center [331, 201] width 424 height 231
